Goal: Navigation & Orientation: Find specific page/section

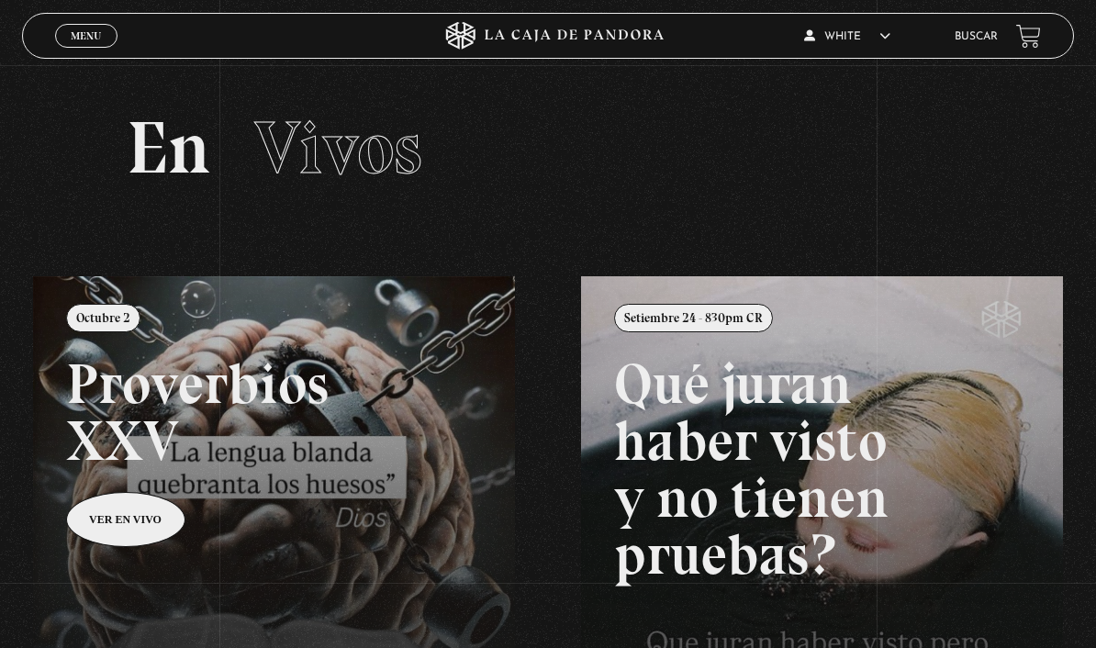
click at [100, 30] on span "Menu" at bounding box center [86, 35] width 30 height 11
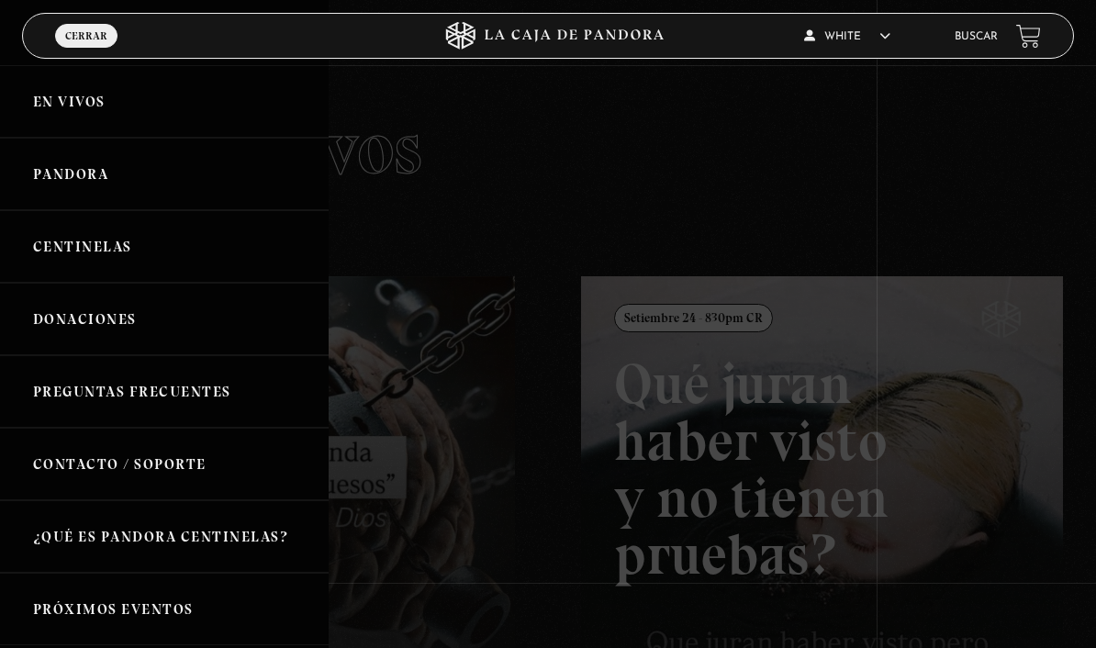
click at [84, 118] on link "En vivos" at bounding box center [164, 101] width 329 height 73
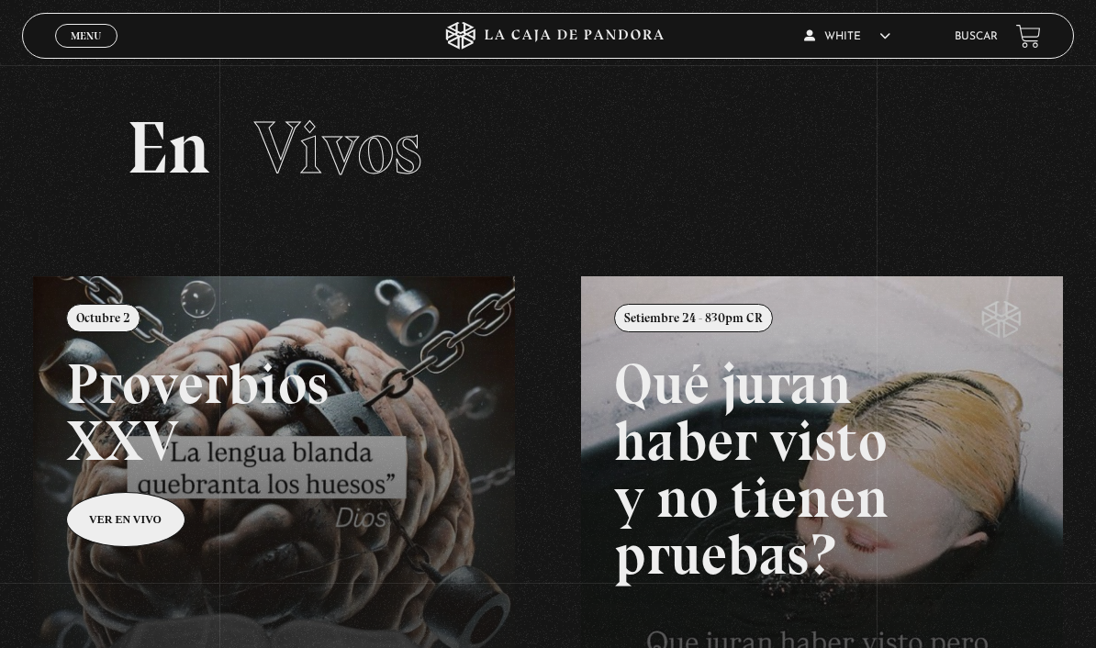
click at [105, 37] on link "Menu Cerrar" at bounding box center [86, 36] width 62 height 24
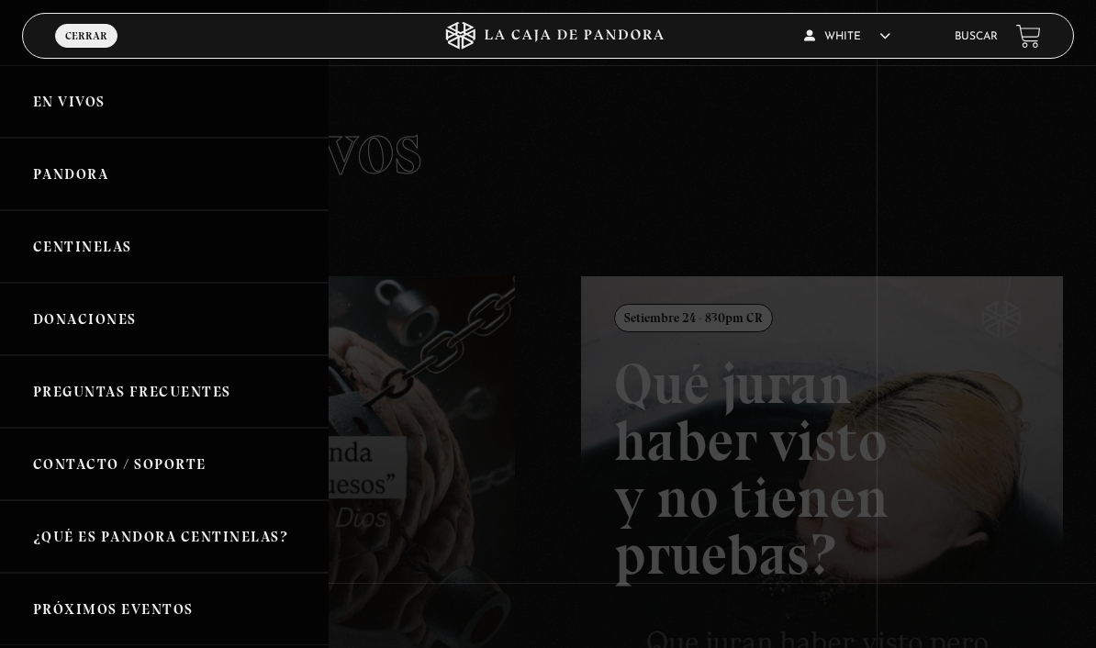
click at [597, 206] on div at bounding box center [548, 324] width 1096 height 648
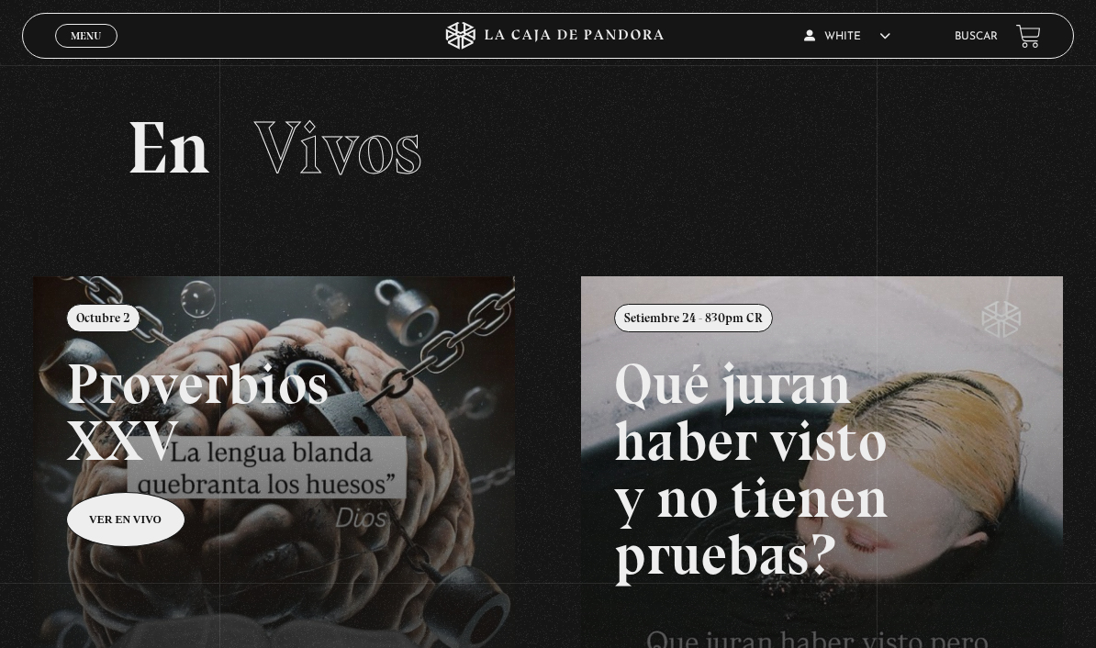
click at [95, 41] on span "Menu" at bounding box center [86, 35] width 30 height 11
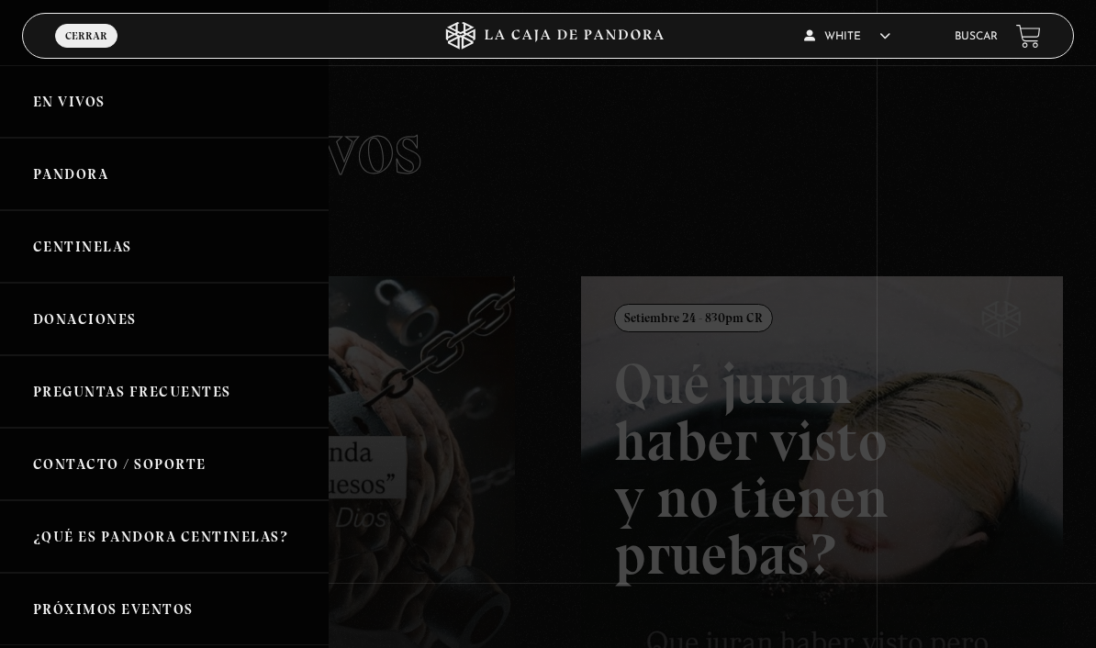
click at [86, 177] on link "Pandora" at bounding box center [164, 174] width 329 height 73
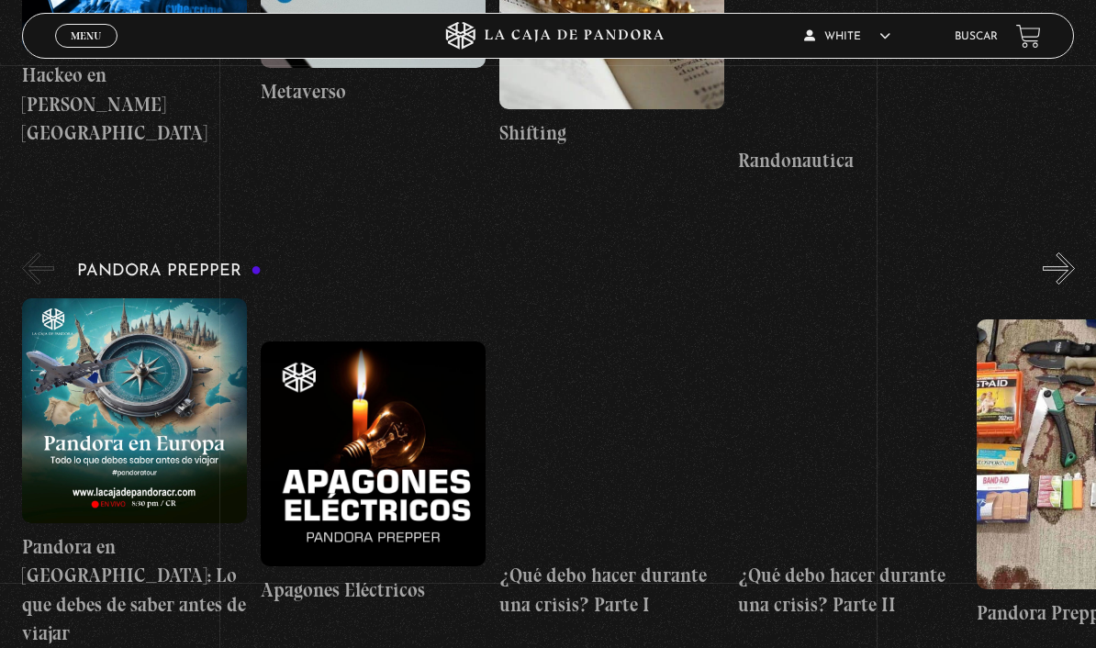
scroll to position [4053, 0]
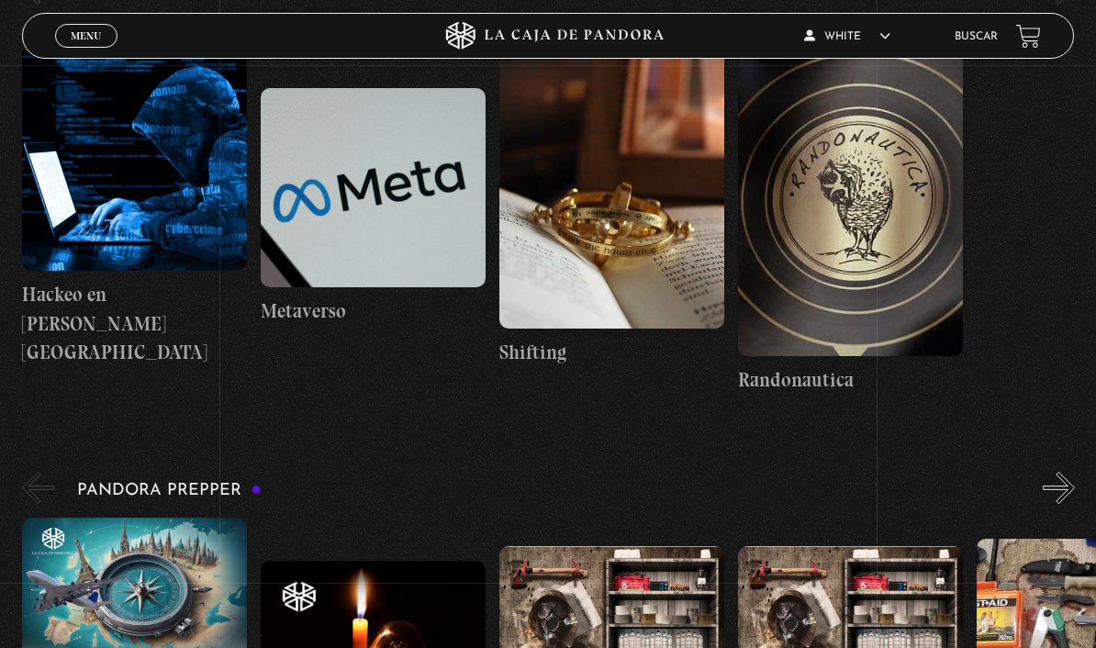
click at [88, 34] on span "Menu" at bounding box center [86, 35] width 30 height 11
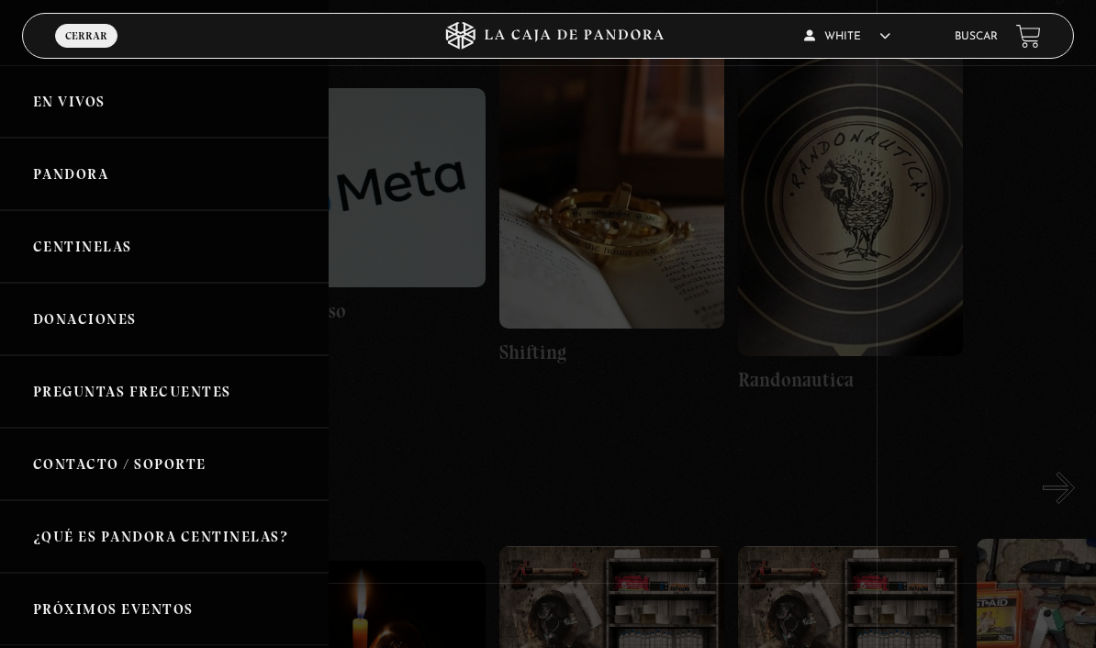
click at [99, 102] on link "En vivos" at bounding box center [164, 101] width 329 height 73
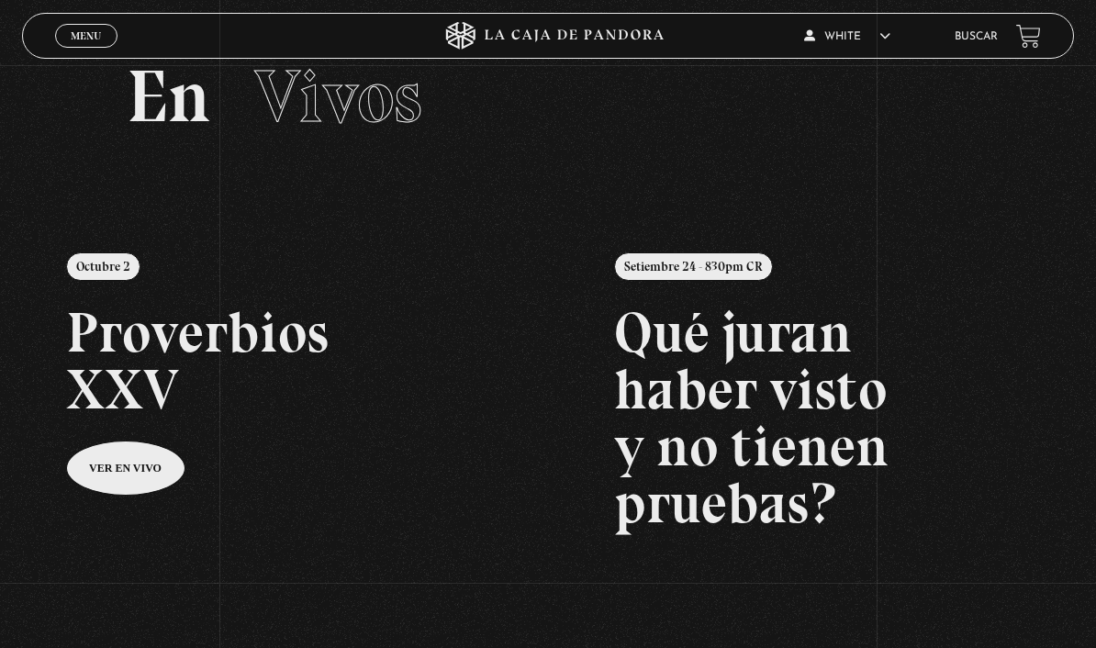
scroll to position [179, 0]
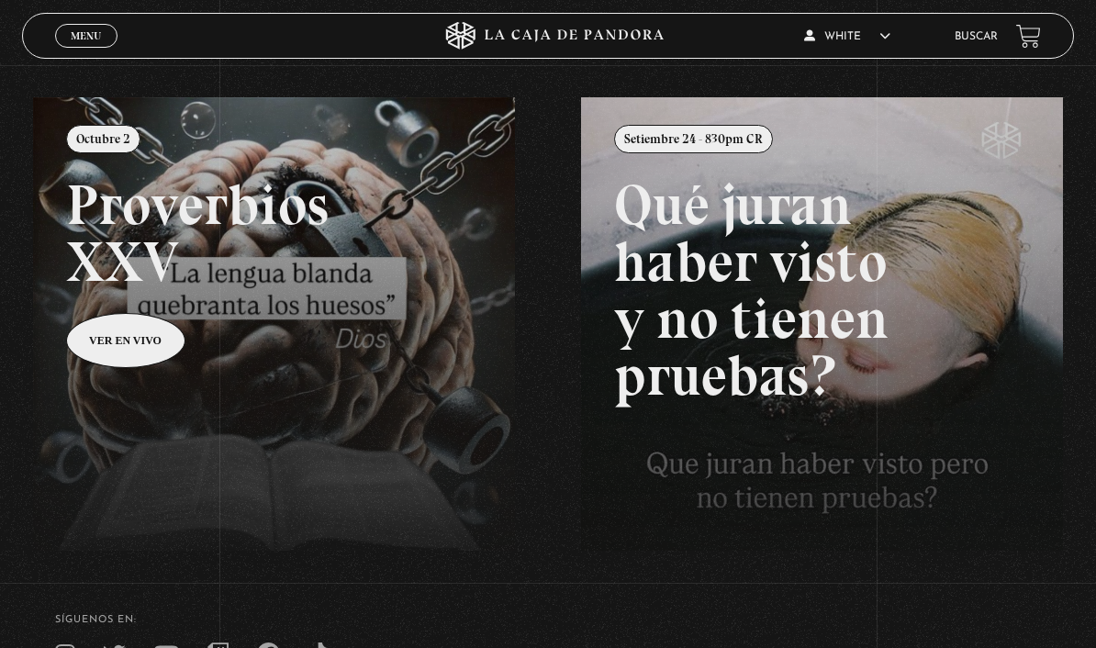
drag, startPoint x: 799, startPoint y: 252, endPoint x: 692, endPoint y: 252, distance: 106.5
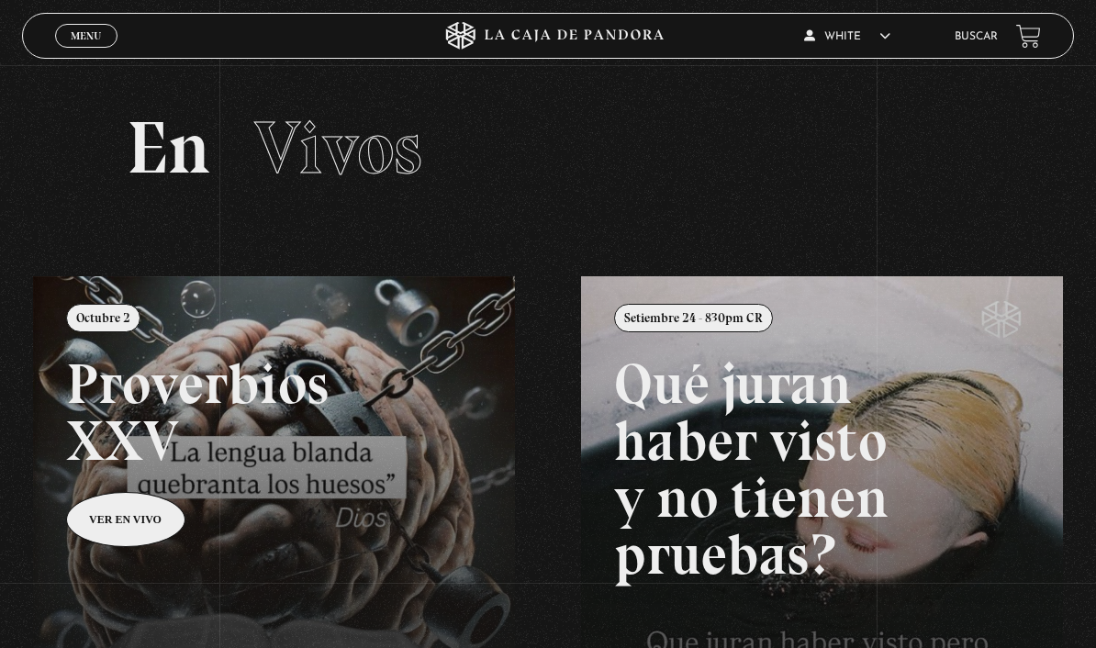
click at [106, 39] on link "Menu Cerrar" at bounding box center [86, 36] width 62 height 24
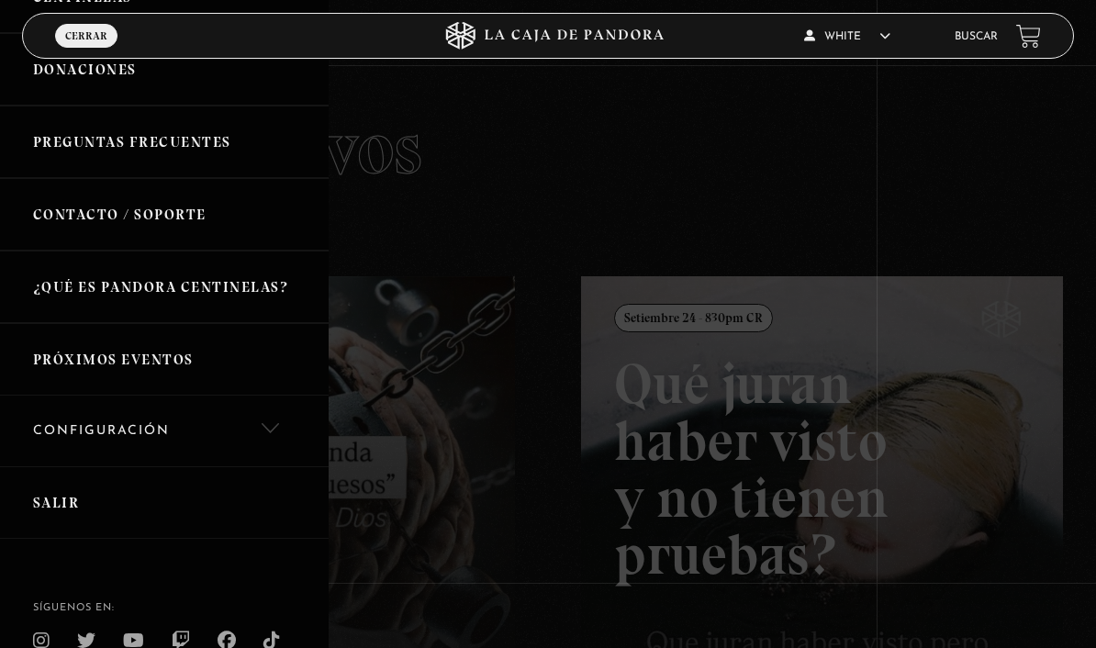
scroll to position [259, 0]
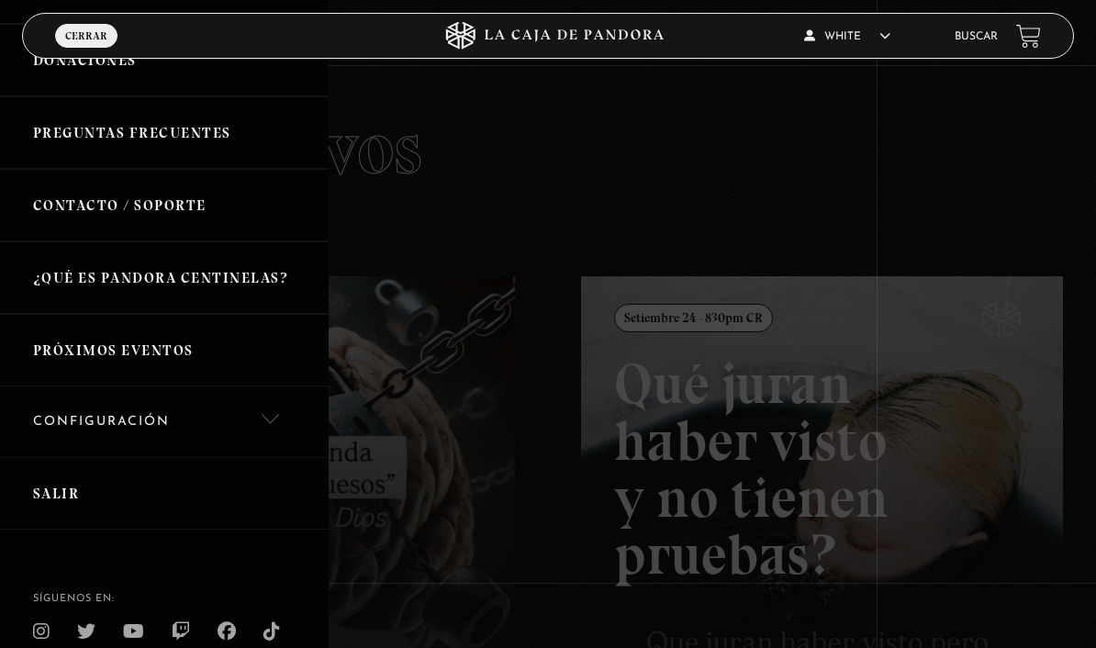
click at [151, 349] on link "Próximos Eventos" at bounding box center [164, 350] width 329 height 73
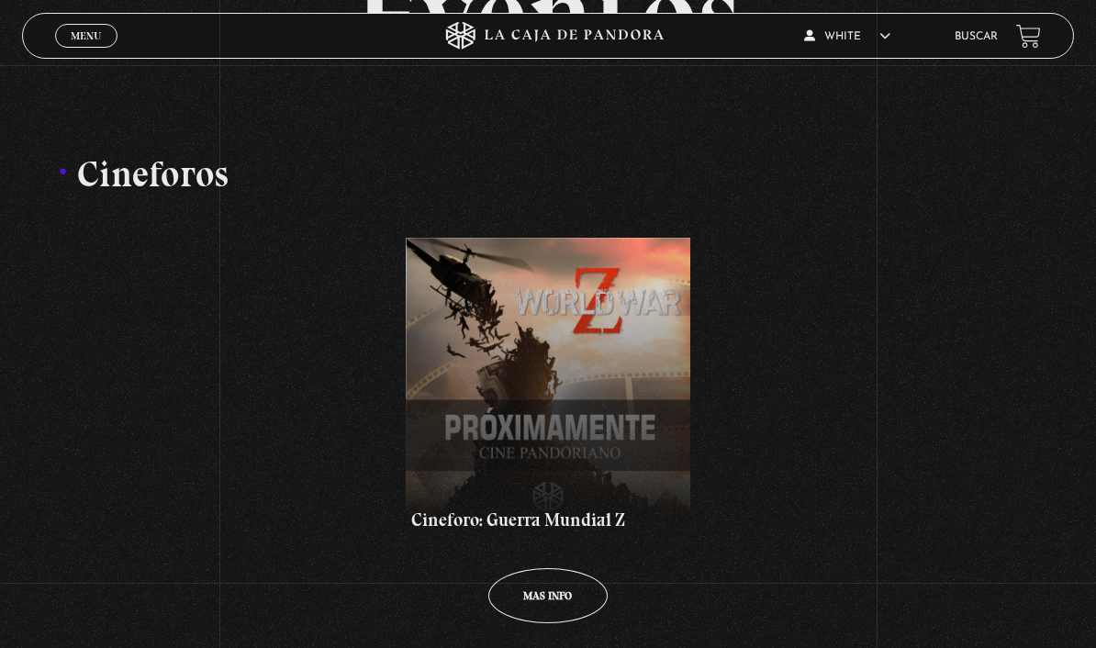
scroll to position [218, 0]
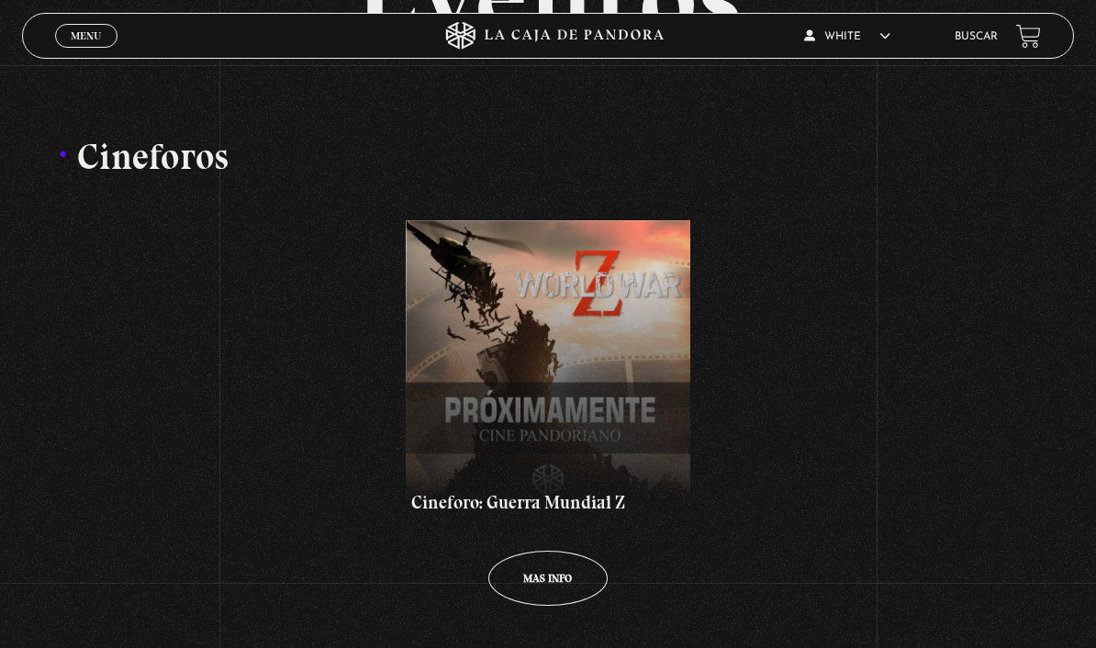
click at [80, 41] on span "Menu" at bounding box center [86, 35] width 30 height 11
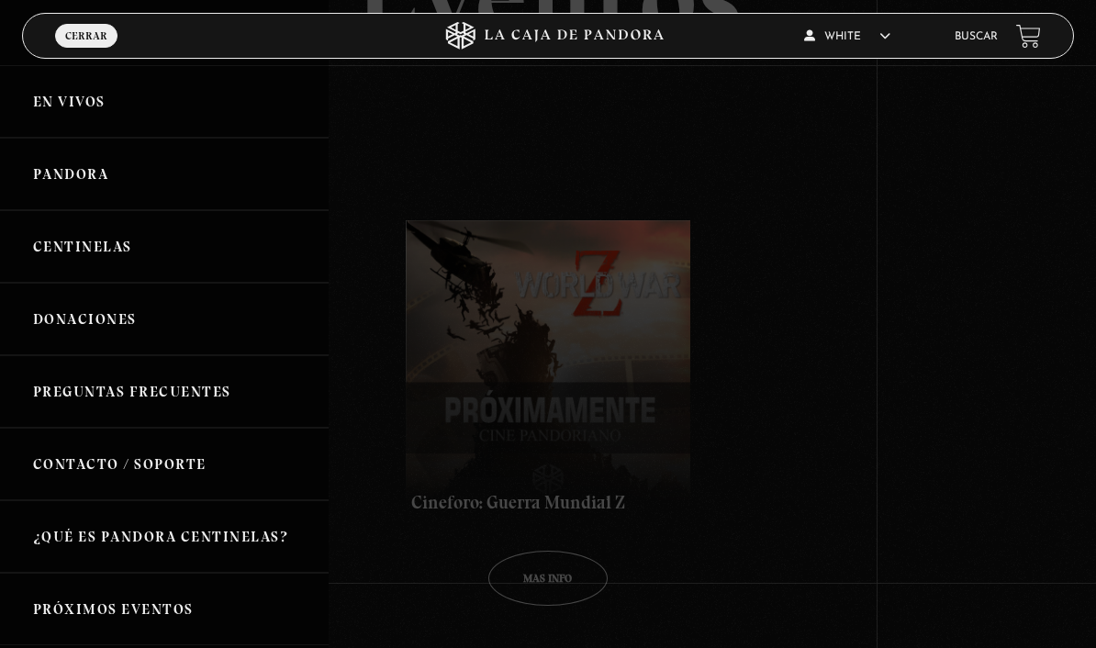
scroll to position [0, 0]
click at [84, 107] on link "En vivos" at bounding box center [164, 101] width 329 height 73
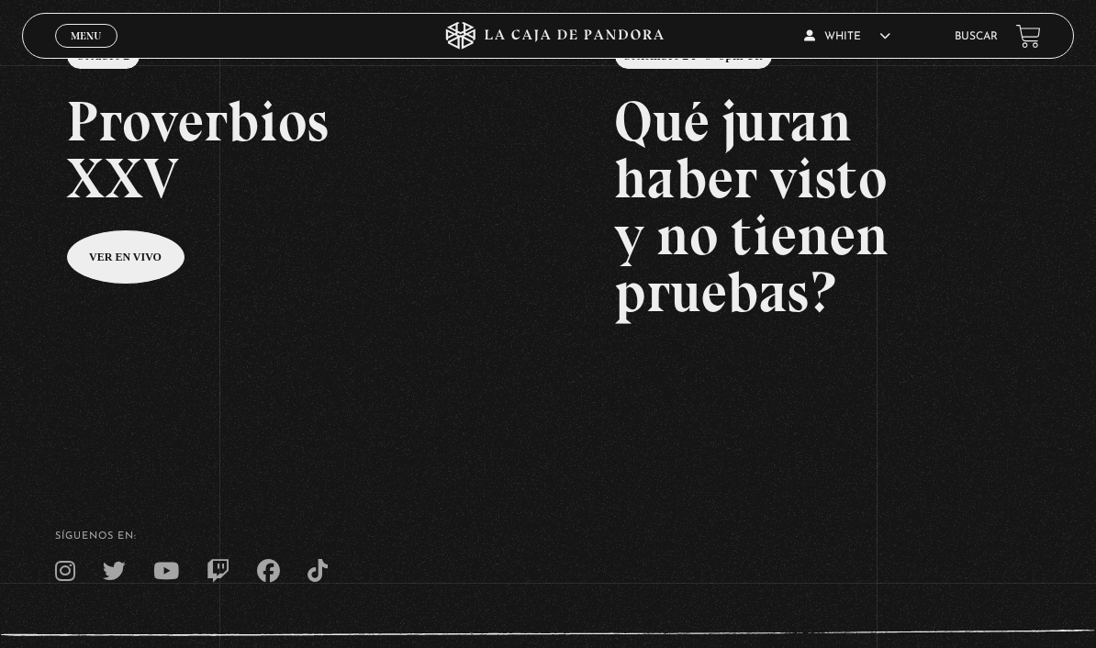
scroll to position [214, 0]
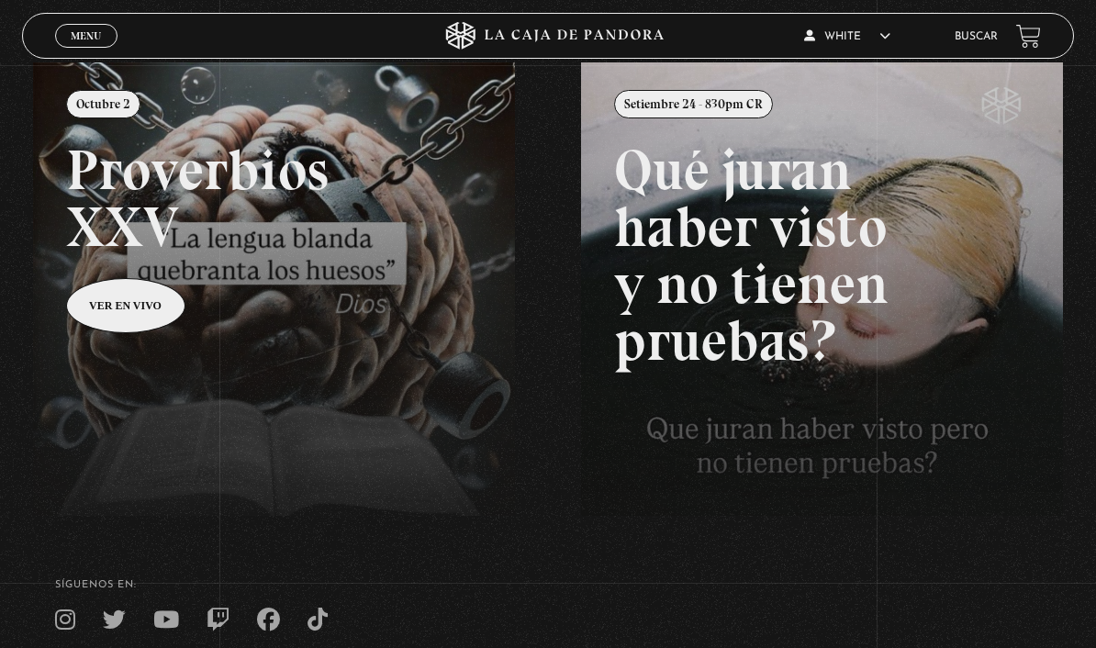
click at [346, 310] on link at bounding box center [581, 386] width 1096 height 648
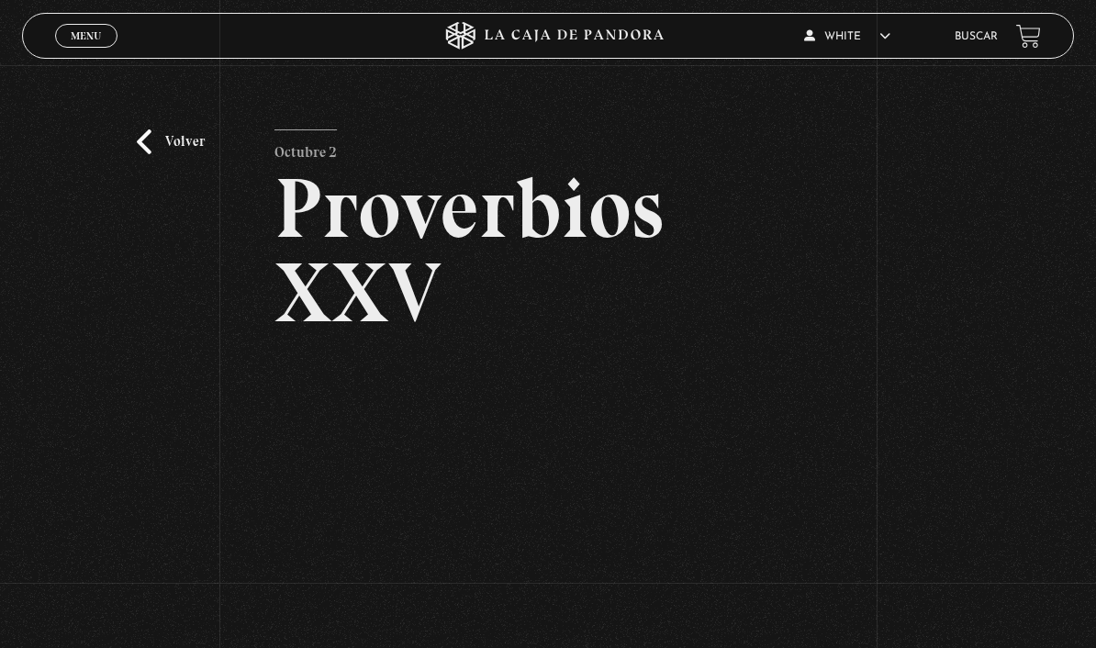
click at [148, 150] on link "Volver" at bounding box center [171, 141] width 68 height 25
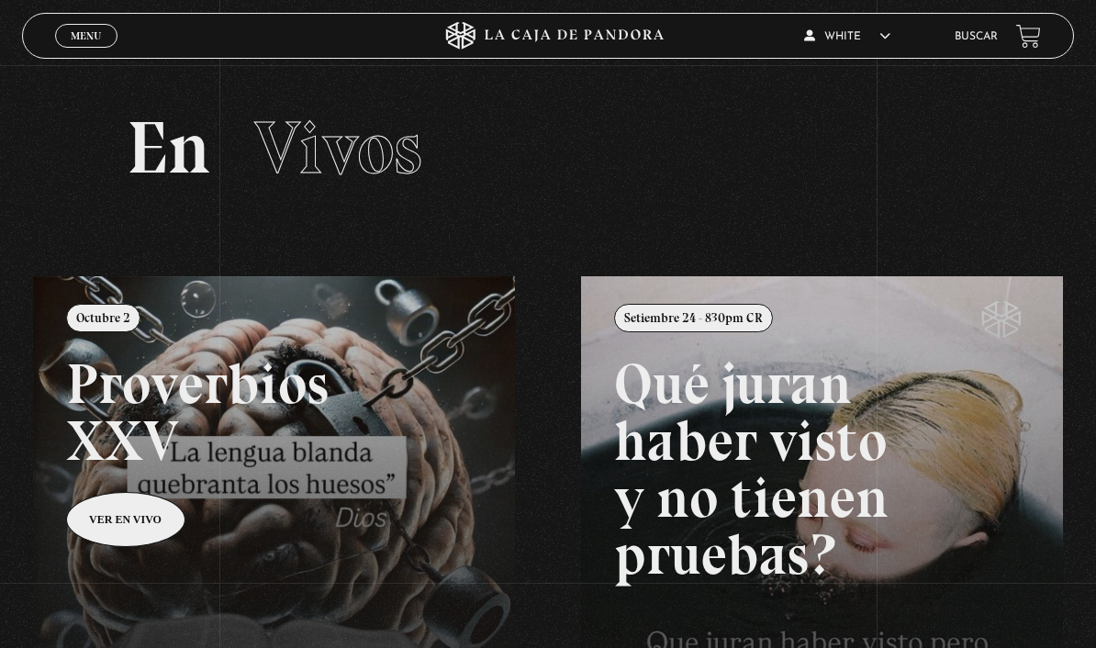
click at [96, 31] on span "Menu" at bounding box center [86, 35] width 30 height 11
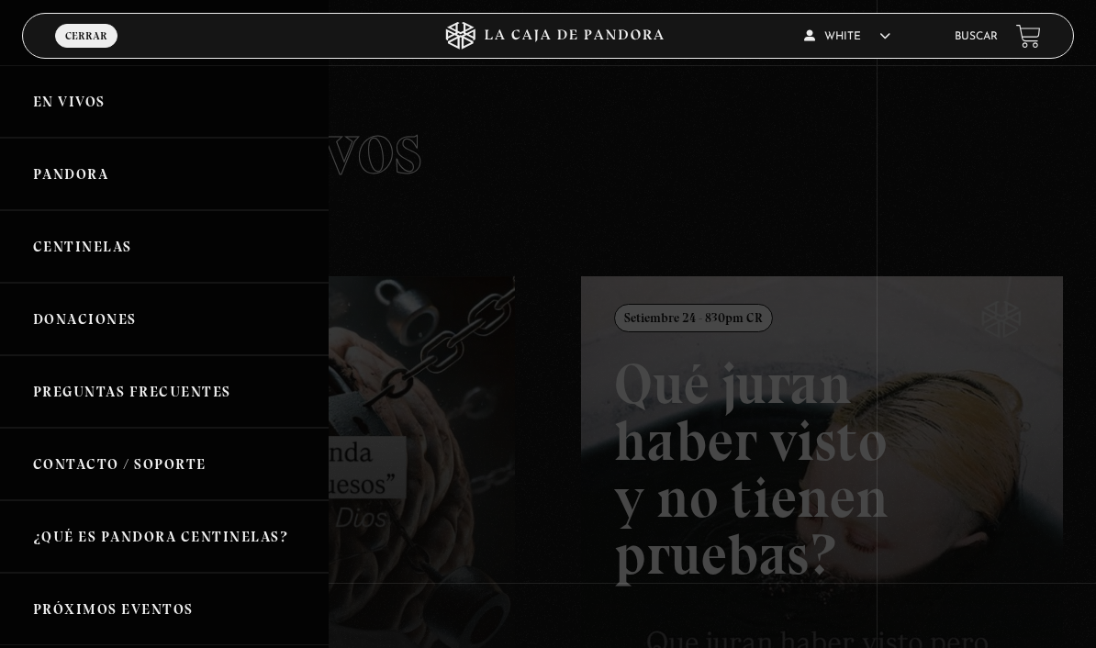
click at [100, 181] on link "Pandora" at bounding box center [164, 174] width 329 height 73
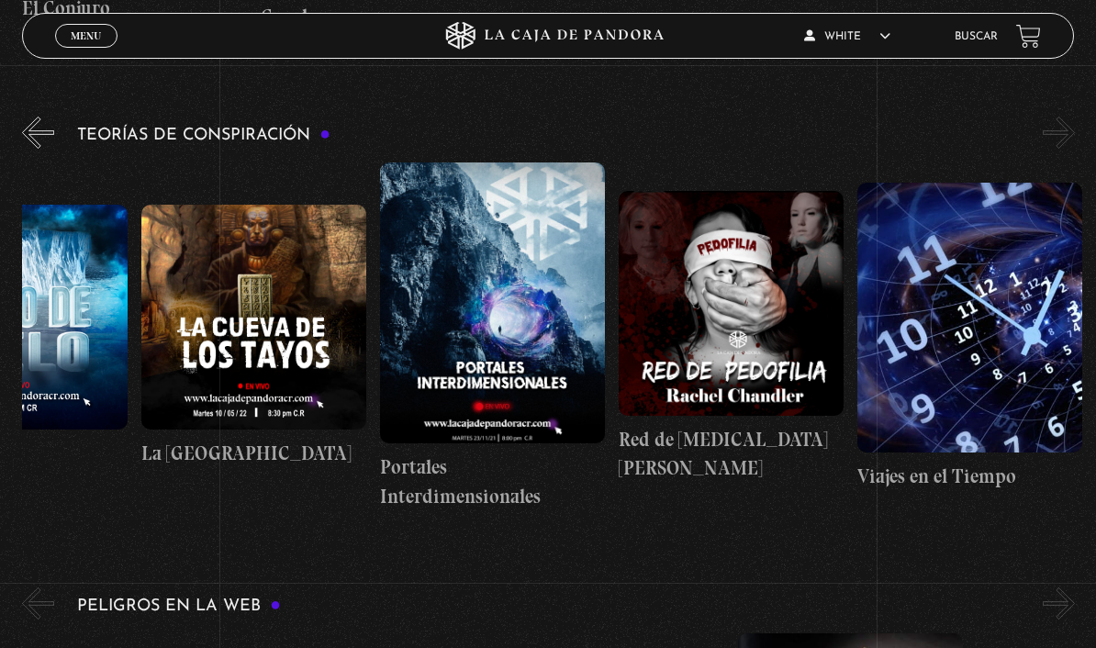
scroll to position [0, 597]
click at [134, 130] on h3 "Teorías de Conspiración" at bounding box center [203, 135] width 253 height 17
click at [1062, 135] on button "»" at bounding box center [1059, 133] width 32 height 32
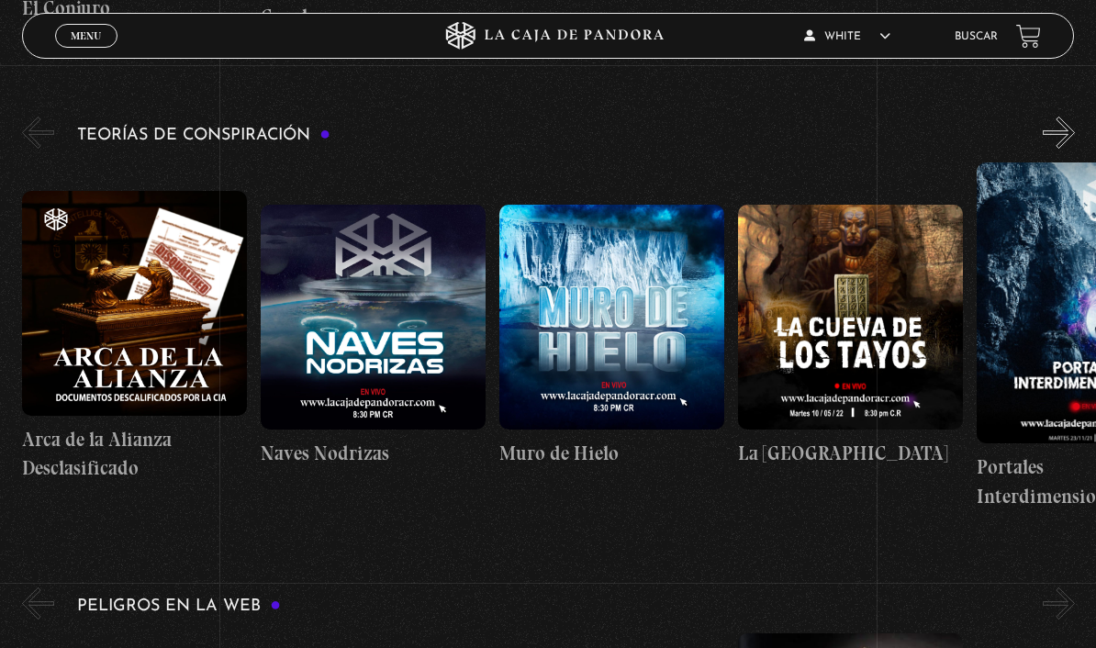
scroll to position [0, 0]
click at [78, 45] on link "Menu Cerrar" at bounding box center [86, 36] width 62 height 24
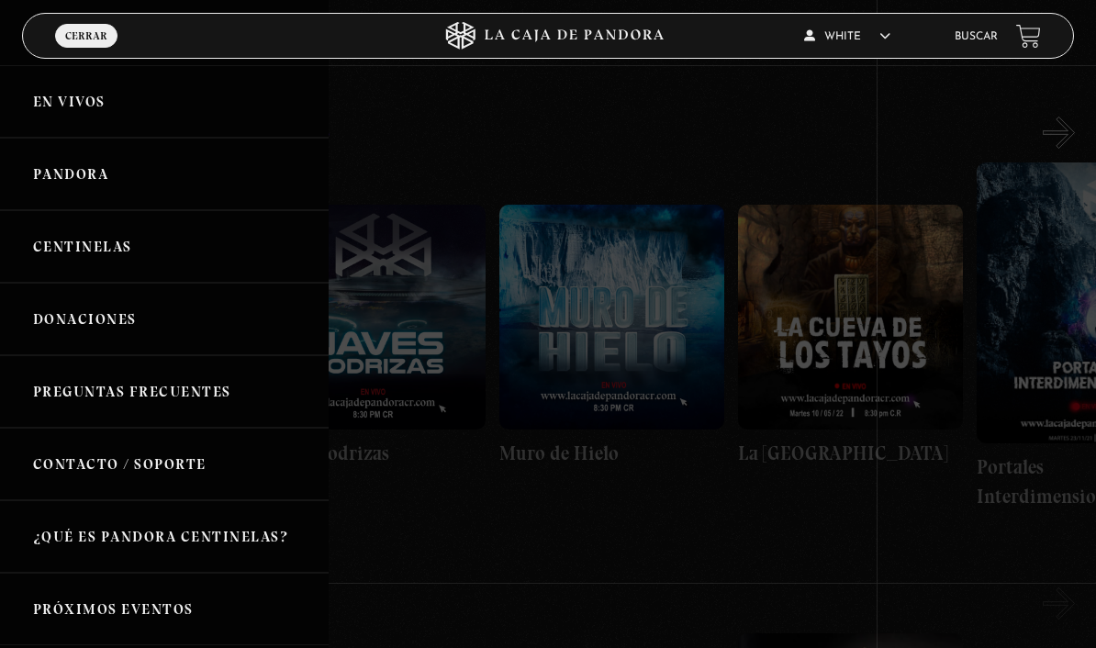
click at [83, 107] on link "En vivos" at bounding box center [164, 101] width 329 height 73
